Goal: Task Accomplishment & Management: Use online tool/utility

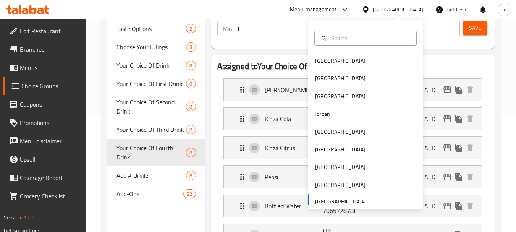
scroll to position [115, 0]
click at [318, 13] on div "Menu-management" at bounding box center [313, 9] width 47 height 9
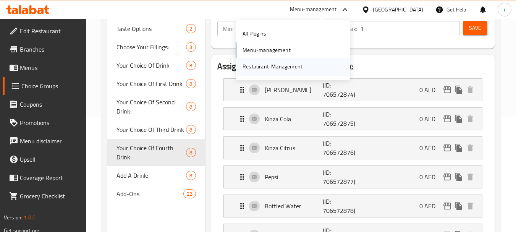
click at [285, 64] on div "Restaurant-Management" at bounding box center [273, 66] width 60 height 8
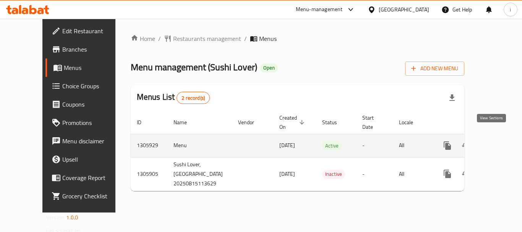
click at [499, 142] on icon "enhanced table" at bounding box center [502, 145] width 7 height 7
